Goal: Task Accomplishment & Management: Manage account settings

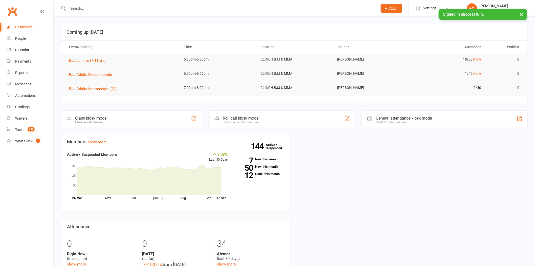
click at [139, 8] on input "text" at bounding box center [221, 8] width 308 height 7
paste input "[PERSON_NAME]"
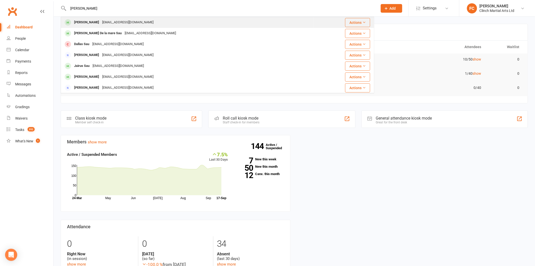
type input "[PERSON_NAME]"
click at [114, 26] on div "[EMAIL_ADDRESS][DOMAIN_NAME]" at bounding box center [128, 22] width 54 height 7
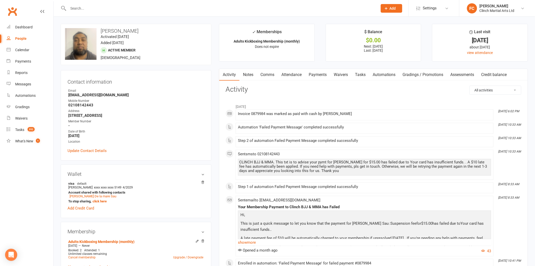
click at [320, 75] on link "Payments" at bounding box center [317, 75] width 25 height 12
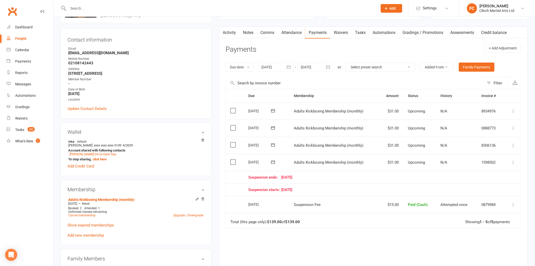
scroll to position [56, 0]
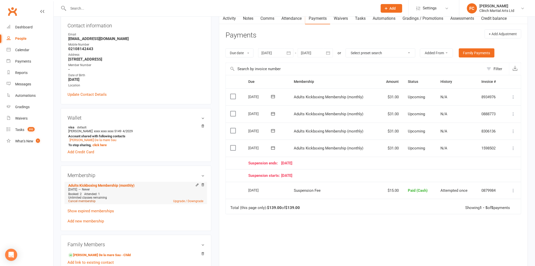
click at [75, 201] on link "Cancel membership" at bounding box center [81, 201] width 27 height 4
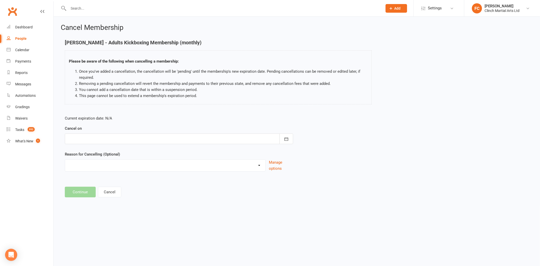
click at [80, 142] on div at bounding box center [179, 138] width 228 height 11
click at [106, 207] on span "30" at bounding box center [108, 209] width 4 height 4
type input "30 Sep 2025"
click at [92, 167] on select "Abandoned membership Holiday Injury Moved out of Auckland No longer interested …" at bounding box center [165, 164] width 200 height 10
select select "8"
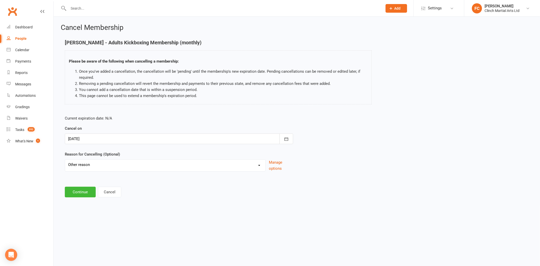
click at [65, 159] on select "Abandoned membership Holiday Injury Moved out of Auckland No longer interested …" at bounding box center [165, 164] width 200 height 10
click at [106, 191] on input at bounding box center [179, 191] width 228 height 11
paste input "Not enough money and I've got too many bills..thank you"
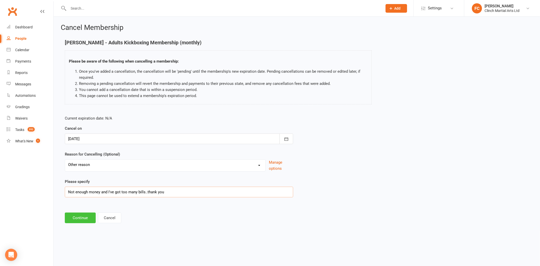
type input "Not enough money and I've got too many bills..thank you"
click at [80, 217] on button "Continue" at bounding box center [80, 217] width 31 height 11
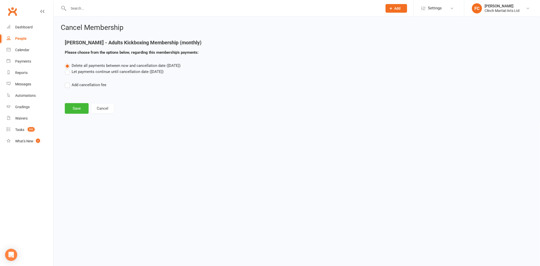
click at [87, 72] on label "Let payments continue until cancellation date (Sep 30, 2025)" at bounding box center [114, 72] width 99 height 6
click at [68, 69] on input "Let payments continue until cancellation date (Sep 30, 2025)" at bounding box center [66, 69] width 3 height 0
click at [84, 85] on label "Add cancellation fee" at bounding box center [85, 85] width 41 height 6
click at [68, 82] on input "Add cancellation fee" at bounding box center [66, 82] width 3 height 0
click at [103, 100] on input "number" at bounding box center [110, 100] width 42 height 11
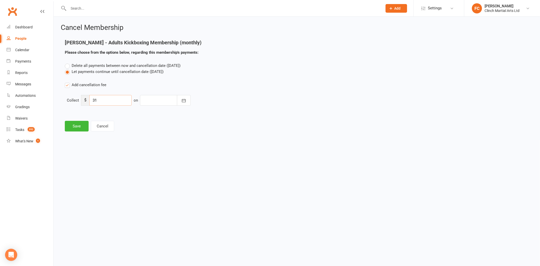
type input "31"
click at [150, 102] on div at bounding box center [165, 100] width 51 height 11
click at [203, 160] on span "25" at bounding box center [205, 161] width 4 height 4
type input "[DATE]"
click at [80, 126] on button "Save" at bounding box center [77, 126] width 24 height 11
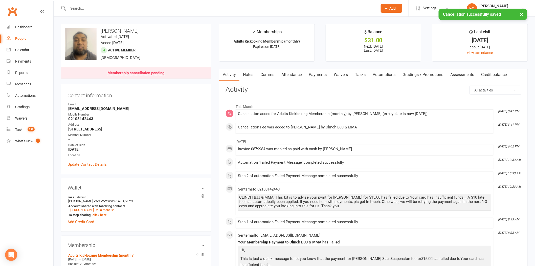
click at [320, 74] on link "Payments" at bounding box center [317, 75] width 25 height 12
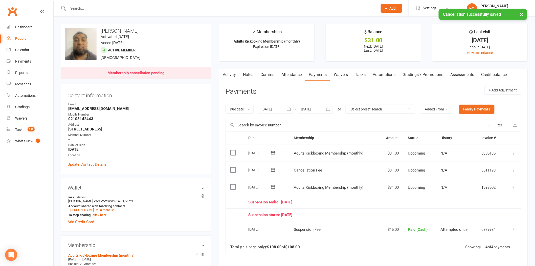
click at [232, 152] on label at bounding box center [233, 152] width 7 height 5
click at [232, 150] on input "checkbox" at bounding box center [231, 150] width 3 height 0
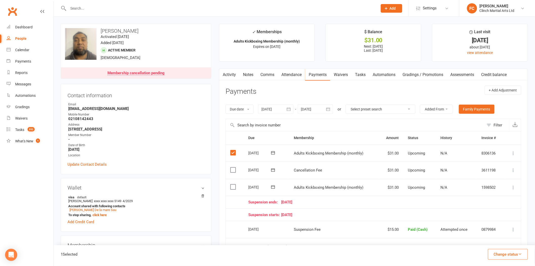
click at [495, 253] on button "Change status" at bounding box center [508, 254] width 40 height 11
click at [491, 239] on link "Skipped" at bounding box center [503, 240] width 50 height 10
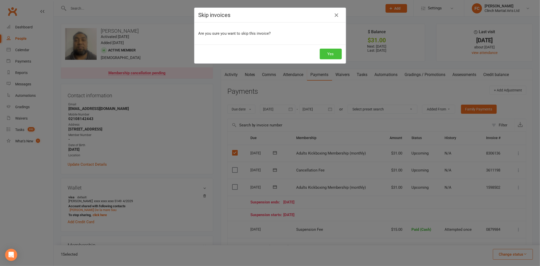
click at [328, 54] on button "Yes" at bounding box center [331, 54] width 22 height 11
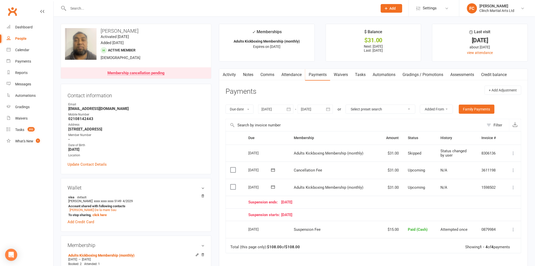
click at [268, 75] on link "Comms" at bounding box center [267, 75] width 21 height 12
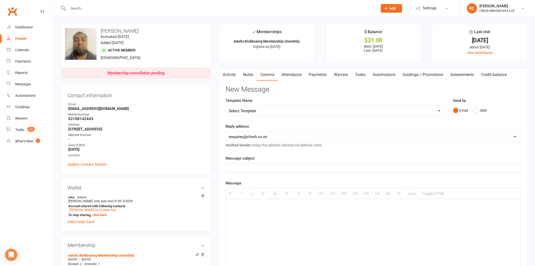
click at [258, 110] on select "Select Template [SMS] Appointment confirmation [Email] CLINCH BJJ & MMA Enquiry…" at bounding box center [336, 111] width 220 height 10
select select "86"
click at [226, 106] on select "Select Template [SMS] Appointment confirmation [Email] CLINCH BJJ & MMA Enquiry…" at bounding box center [336, 111] width 220 height 10
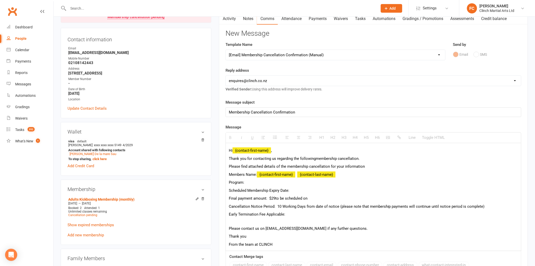
scroll to position [56, 0]
click at [257, 185] on p "Program:" at bounding box center [373, 182] width 289 height 6
click at [306, 191] on p "Scheduled Membership Expiry Date:" at bounding box center [373, 190] width 289 height 6
drag, startPoint x: 65, startPoint y: 199, endPoint x: 97, endPoint y: 200, distance: 32.6
click at [97, 200] on div "Membership Adults Kickboxing Membership (monthly) Jul 17 2025 — Sep 29 2025 Boo…" at bounding box center [136, 211] width 151 height 65
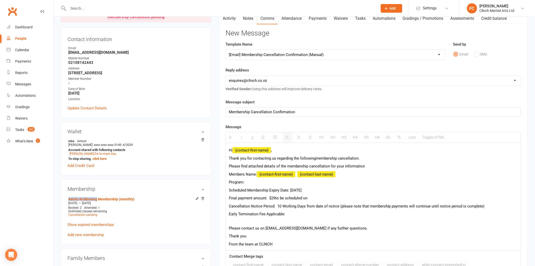
copy link "Adults Kickboxing"
click at [257, 182] on p "Program:" at bounding box center [373, 182] width 289 height 6
drag, startPoint x: 276, startPoint y: 197, endPoint x: 272, endPoint y: 197, distance: 3.5
click at [272, 197] on span "Final payment amount: $29" at bounding box center [252, 198] width 47 height 5
click at [327, 196] on p "Final payment amount: $31 to be scheduled on" at bounding box center [373, 198] width 289 height 6
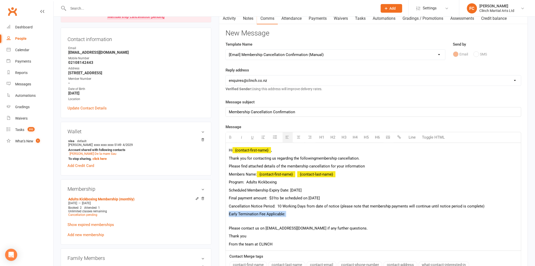
drag, startPoint x: 293, startPoint y: 214, endPoint x: 221, endPoint y: 209, distance: 72.2
click at [221, 209] on div "Activity Notes Comms Attendance Payments Waivers Tasks Automations Gradings / P…" at bounding box center [373, 173] width 309 height 323
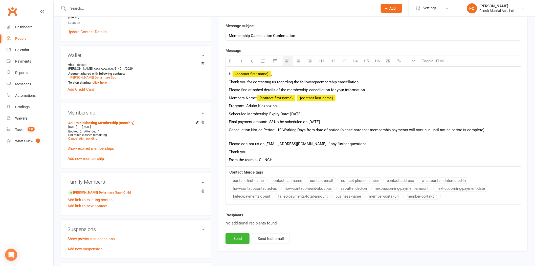
scroll to position [169, 0]
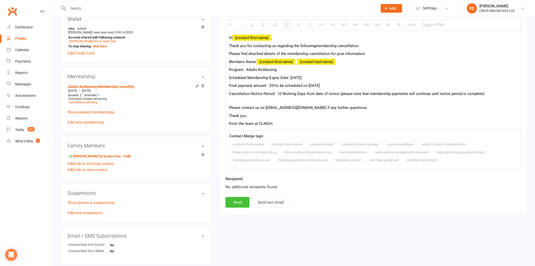
click at [234, 203] on button "Send" at bounding box center [238, 202] width 24 height 11
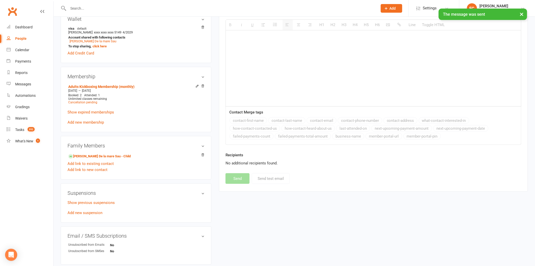
select select
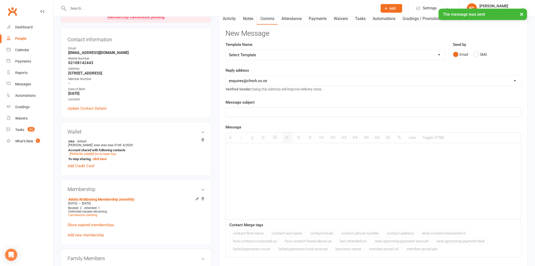
scroll to position [0, 0]
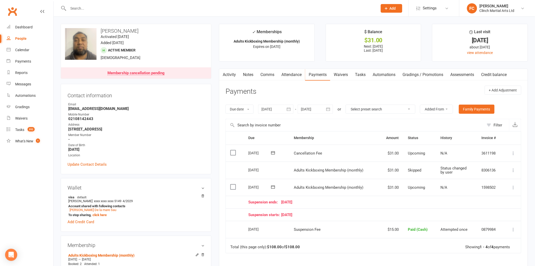
drag, startPoint x: 249, startPoint y: 152, endPoint x: 267, endPoint y: 152, distance: 17.7
click at [267, 152] on div "[DATE]" at bounding box center [260, 153] width 23 height 8
copy div "25 Sep 202"
click at [119, 7] on input "text" at bounding box center [221, 8] width 308 height 7
paste input "Tomu"
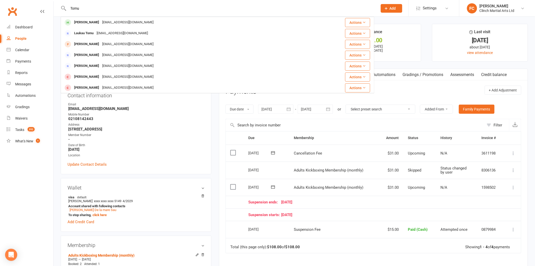
type input "Tomu"
click at [102, 21] on div "Finlau15@gmail.com" at bounding box center [128, 22] width 54 height 7
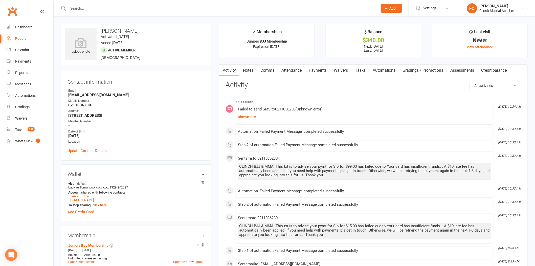
click at [321, 69] on link "Payments" at bounding box center [317, 71] width 25 height 12
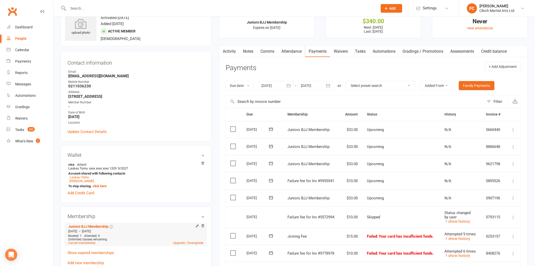
scroll to position [84, 0]
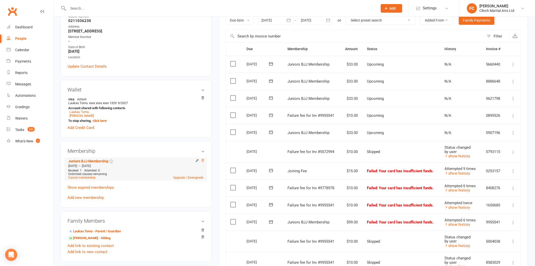
click at [203, 161] on icon at bounding box center [203, 161] width 4 height 4
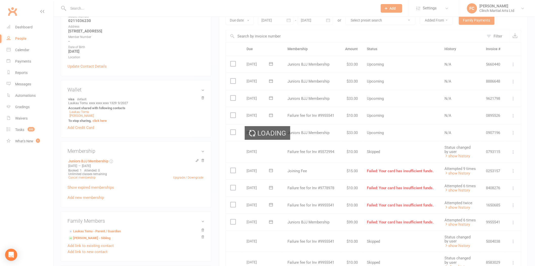
scroll to position [83, 0]
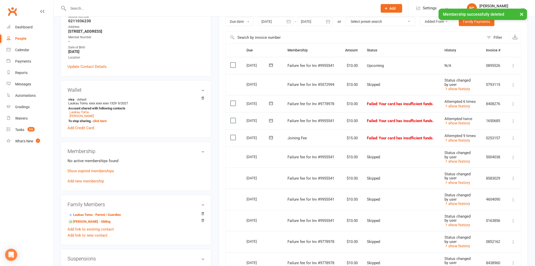
click at [233, 65] on label at bounding box center [233, 64] width 7 height 5
click at [233, 62] on input "checkbox" at bounding box center [231, 62] width 3 height 0
drag, startPoint x: 233, startPoint y: 102, endPoint x: 233, endPoint y: 111, distance: 8.1
click at [233, 103] on label at bounding box center [233, 103] width 7 height 5
click at [233, 101] on input "checkbox" at bounding box center [231, 101] width 3 height 0
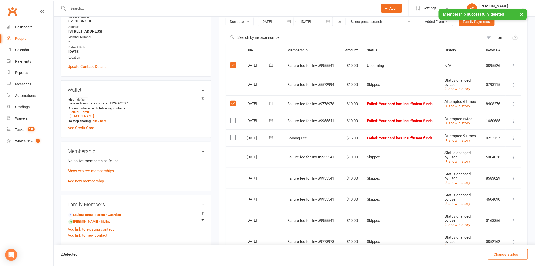
click at [232, 118] on label at bounding box center [233, 120] width 7 height 5
click at [232, 118] on input "checkbox" at bounding box center [231, 118] width 3 height 0
click at [232, 136] on label at bounding box center [233, 137] width 7 height 5
click at [232, 135] on input "checkbox" at bounding box center [231, 135] width 3 height 0
click at [500, 256] on button "Change status" at bounding box center [508, 254] width 40 height 11
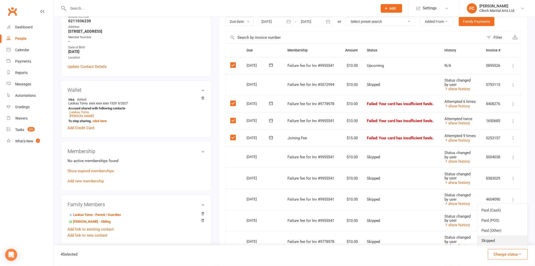
click at [495, 240] on link "Skipped" at bounding box center [503, 240] width 50 height 10
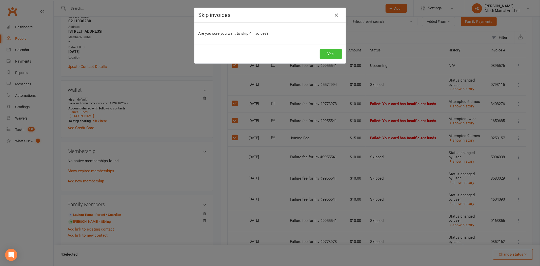
click at [325, 52] on button "Yes" at bounding box center [331, 54] width 22 height 11
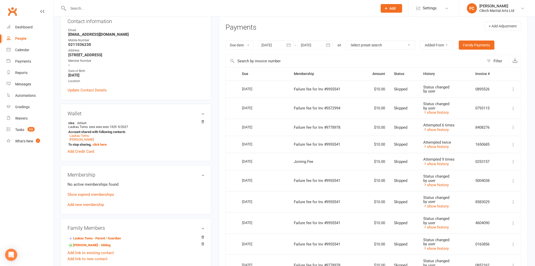
scroll to position [112, 0]
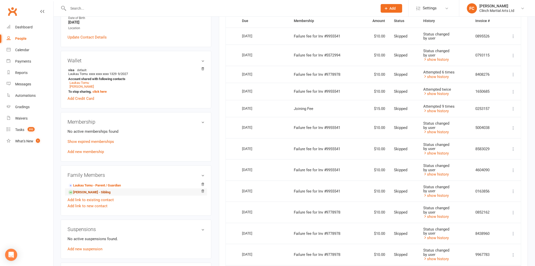
click at [80, 193] on link "Leovai Toma - Sibling" at bounding box center [89, 192] width 42 height 5
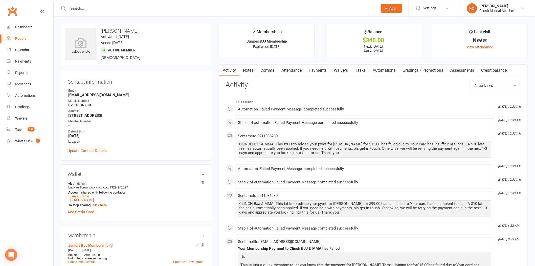
click at [318, 70] on link "Payments" at bounding box center [317, 71] width 25 height 12
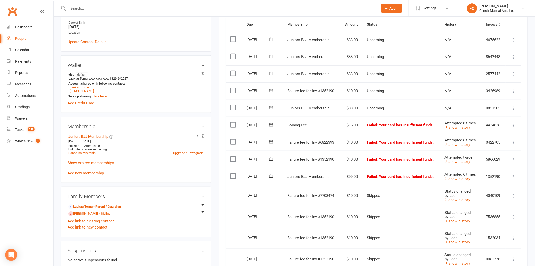
scroll to position [112, 0]
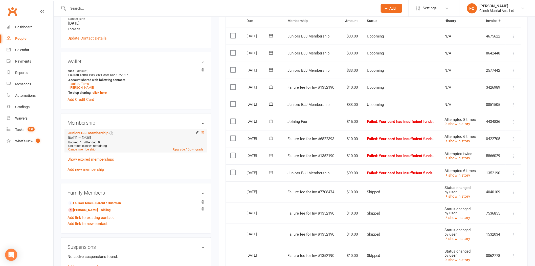
click at [202, 133] on icon at bounding box center [203, 133] width 4 height 4
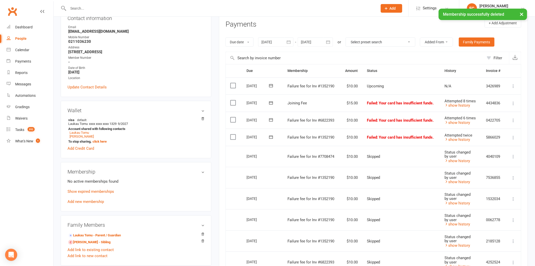
scroll to position [55, 0]
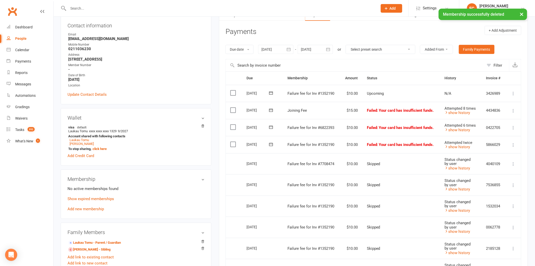
click at [232, 91] on label at bounding box center [233, 92] width 7 height 5
click at [232, 90] on input "checkbox" at bounding box center [231, 90] width 3 height 0
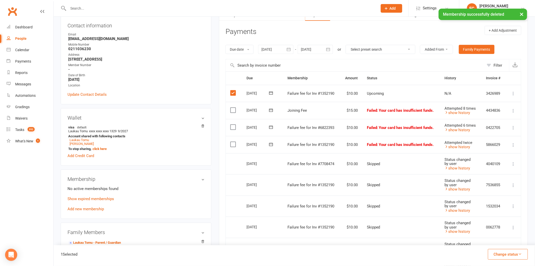
drag, startPoint x: 230, startPoint y: 110, endPoint x: 235, endPoint y: 115, distance: 6.8
click at [230, 110] on td "Select this" at bounding box center [234, 110] width 16 height 17
click at [233, 125] on label at bounding box center [233, 126] width 7 height 5
click at [233, 124] on input "checkbox" at bounding box center [231, 124] width 3 height 0
click at [234, 109] on label at bounding box center [233, 110] width 7 height 5
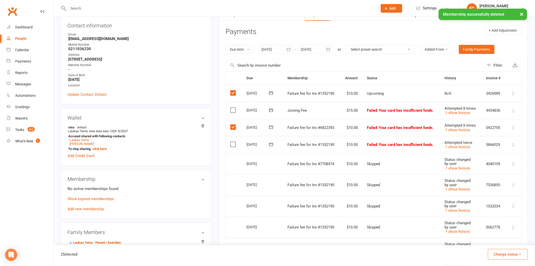
click at [234, 108] on input "checkbox" at bounding box center [231, 108] width 3 height 0
drag, startPoint x: 233, startPoint y: 143, endPoint x: 237, endPoint y: 143, distance: 3.8
click at [233, 143] on label at bounding box center [233, 144] width 7 height 5
click at [233, 142] on input "checkbox" at bounding box center [231, 142] width 3 height 0
click at [500, 256] on button "Change status" at bounding box center [508, 254] width 40 height 11
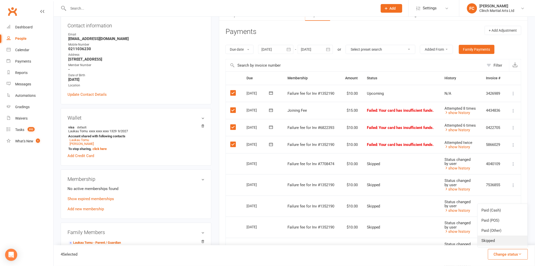
click at [492, 243] on link "Skipped" at bounding box center [503, 240] width 50 height 10
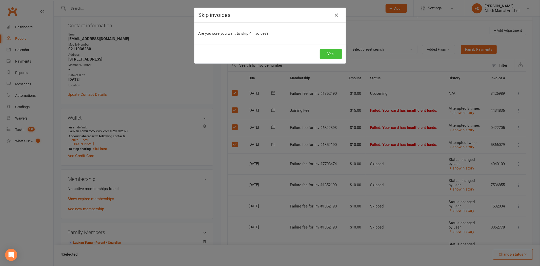
click at [323, 57] on button "Yes" at bounding box center [331, 54] width 22 height 11
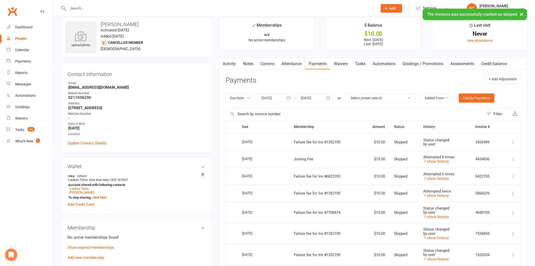
scroll to position [0, 0]
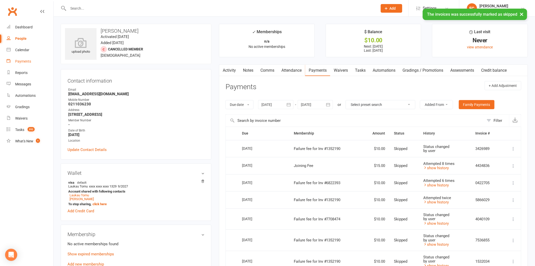
click at [21, 59] on div "Payments" at bounding box center [23, 61] width 16 height 4
